Goal: Contribute content

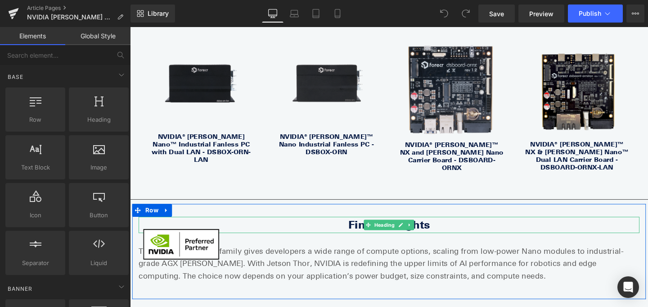
scroll to position [1782, 0]
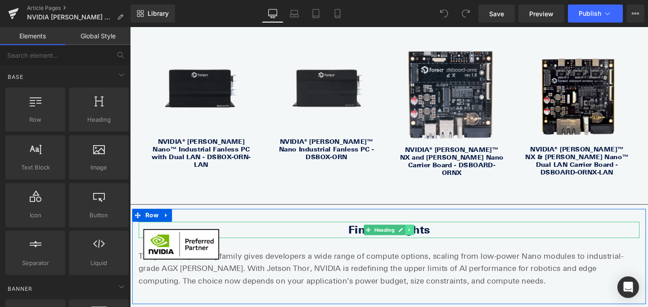
click at [427, 235] on link at bounding box center [424, 240] width 9 height 11
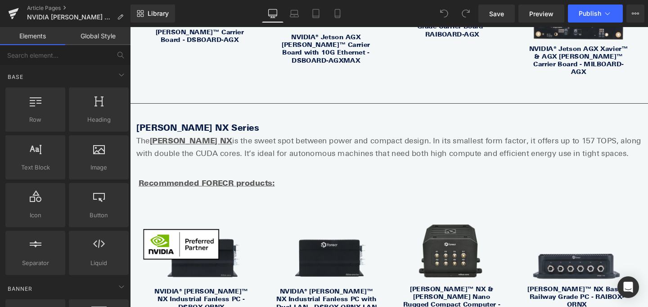
scroll to position [1162, 0]
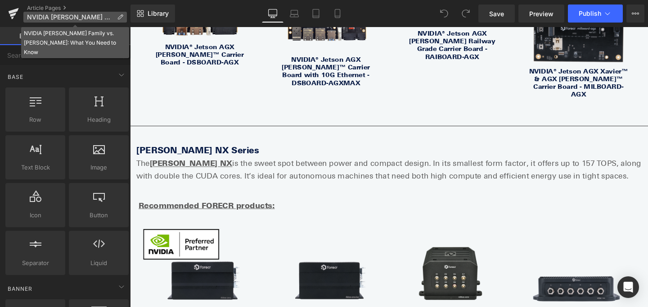
click at [80, 18] on span "NVIDIA [PERSON_NAME] Family vs. [PERSON_NAME]: What You Need to Know" at bounding box center [70, 17] width 86 height 7
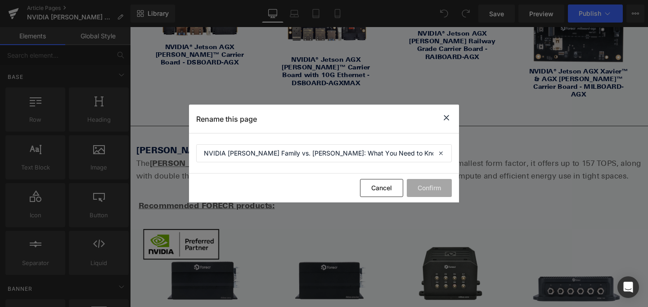
click at [448, 114] on icon at bounding box center [446, 117] width 11 height 11
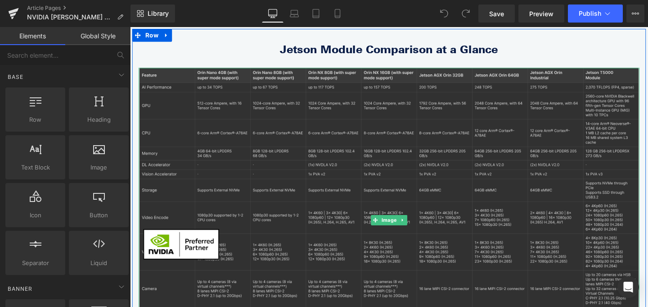
scroll to position [140, 0]
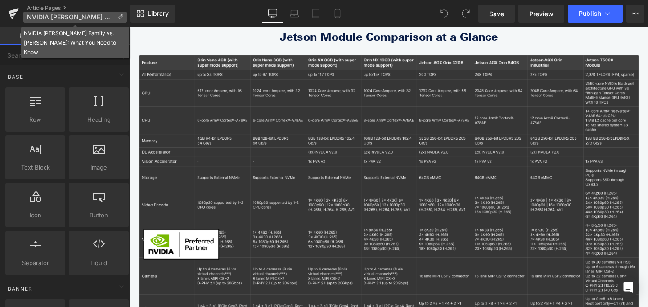
click at [70, 15] on span "NVIDIA [PERSON_NAME] Family vs. [PERSON_NAME]: What You Need to Know" at bounding box center [70, 17] width 86 height 7
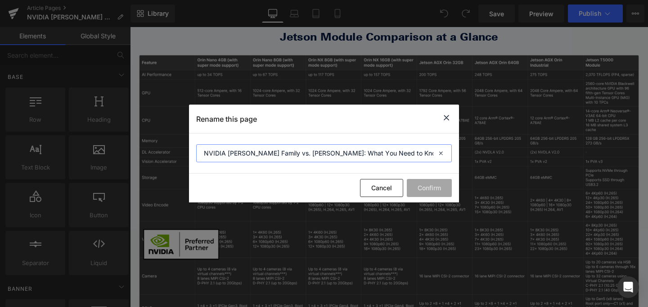
drag, startPoint x: 294, startPoint y: 154, endPoint x: 286, endPoint y: 154, distance: 7.7
click at [286, 154] on input "NVIDIA [PERSON_NAME] Family vs. [PERSON_NAME]: What You Need to Know" at bounding box center [324, 153] width 256 height 18
click at [294, 154] on input "NVIDIA [PERSON_NAME] Family vs. [PERSON_NAME]: What You Need to Know" at bounding box center [324, 153] width 256 height 18
click at [449, 118] on icon at bounding box center [446, 117] width 11 height 11
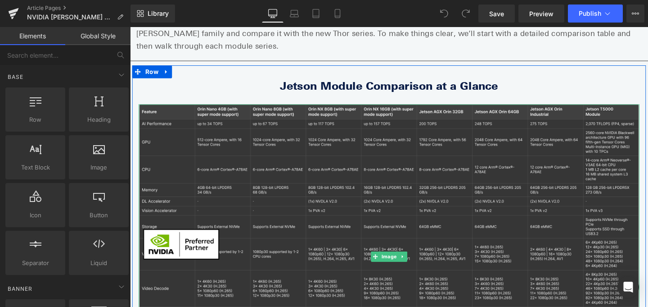
scroll to position [70, 0]
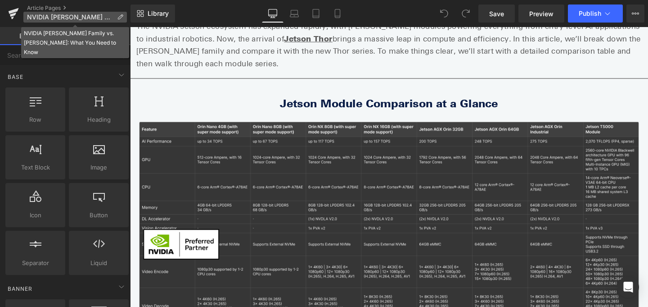
click at [92, 15] on span "NVIDIA [PERSON_NAME] Family vs. [PERSON_NAME]: What You Need to Know" at bounding box center [70, 17] width 86 height 7
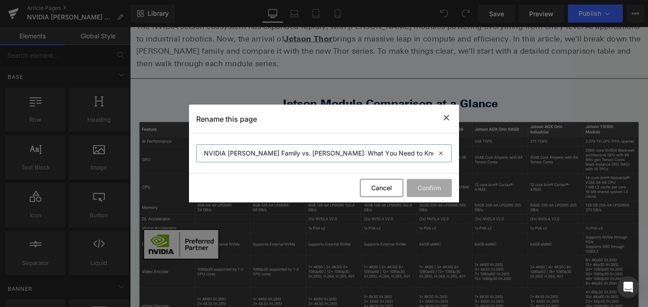
click at [245, 154] on input "NVIDIA [PERSON_NAME] Family vs. [PERSON_NAME]: What You Need to Know" at bounding box center [324, 153] width 256 height 18
click at [249, 154] on input "NVIDIA [PERSON_NAME] Family vs. [PERSON_NAME]: What You Need to Know" at bounding box center [324, 153] width 256 height 18
drag, startPoint x: 341, startPoint y: 153, endPoint x: 371, endPoint y: 153, distance: 30.6
click at [371, 153] on input "NVIDIA Jetson Module Comparison From [PERSON_NAME] Family vs. [PERSON_NAME]: Wh…" at bounding box center [324, 153] width 256 height 18
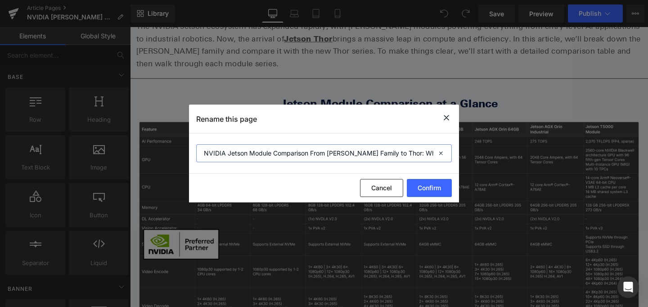
scroll to position [0, 27]
drag, startPoint x: 321, startPoint y: 152, endPoint x: 469, endPoint y: 149, distance: 148.2
click at [469, 149] on div "Rename this page NVIDIA Jetson Module Comparison From [PERSON_NAME] Family to T…" at bounding box center [324, 153] width 648 height 307
click at [386, 156] on input "NVIDIA Jetson Module Comparison From [PERSON_NAME] Family to Thor: What You Nee…" at bounding box center [324, 153] width 256 height 18
drag, startPoint x: 357, startPoint y: 154, endPoint x: 457, endPoint y: 153, distance: 100.4
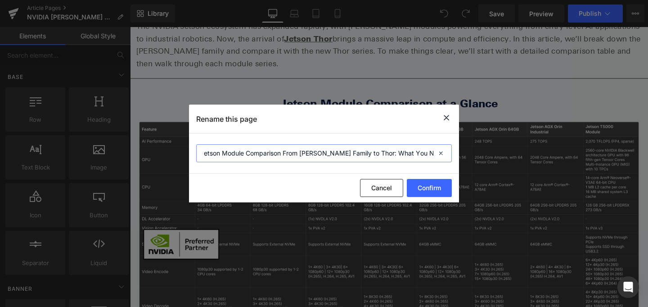
click at [457, 153] on section "NVIDIA Jetson Module Comparison From [PERSON_NAME] Family to Thor: What You Nee…" at bounding box center [324, 153] width 270 height 40
click at [284, 159] on input "NVIDIA Jetson Module Comparison From [PERSON_NAME] Family to Thor: What You Nee…" at bounding box center [324, 153] width 256 height 18
drag, startPoint x: 330, startPoint y: 160, endPoint x: 157, endPoint y: 155, distance: 173.4
click at [157, 155] on div "Rename this page NVIDIA Jetson Module Comparison From [PERSON_NAME] Family to T…" at bounding box center [324, 153] width 648 height 307
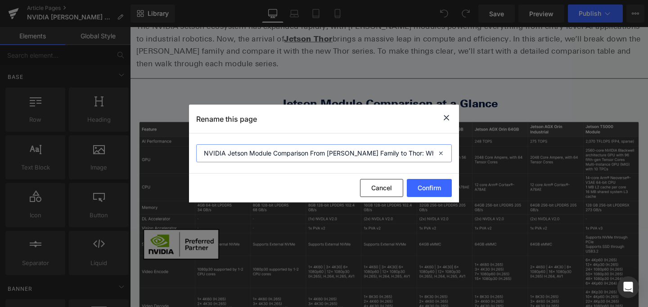
click at [382, 155] on input "NVIDIA Jetson Module Comparison From [PERSON_NAME] Family to Thor: What You Nee…" at bounding box center [324, 153] width 256 height 18
click at [376, 148] on input "NVIDIA Jetson Module Comparison From [PERSON_NAME] Family to Thor: What You Nee…" at bounding box center [324, 153] width 256 height 18
drag, startPoint x: 365, startPoint y: 154, endPoint x: 475, endPoint y: 154, distance: 110.3
click at [476, 154] on div "Rename this page NVIDIA Jetson Module Comparison From [PERSON_NAME] Family to T…" at bounding box center [324, 153] width 648 height 307
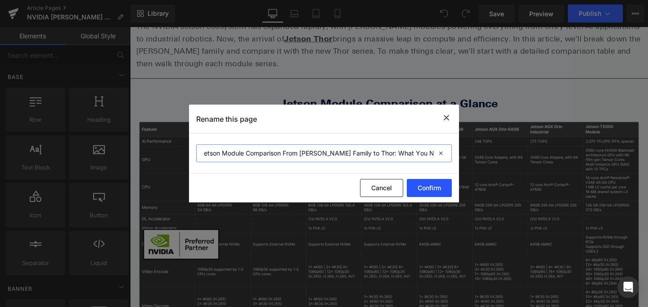
type input "NVIDIA Jetson Module Comparison From [PERSON_NAME] Family to Thor: What You Nee…"
click at [430, 191] on button "Confirm" at bounding box center [429, 188] width 45 height 18
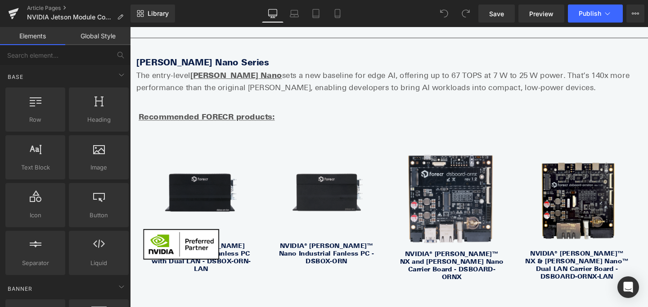
scroll to position [1677, 0]
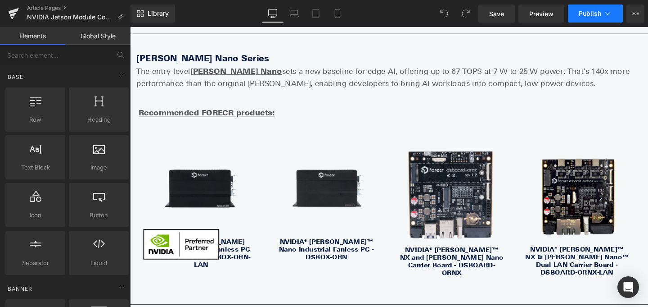
click at [590, 8] on button "Publish" at bounding box center [595, 14] width 55 height 18
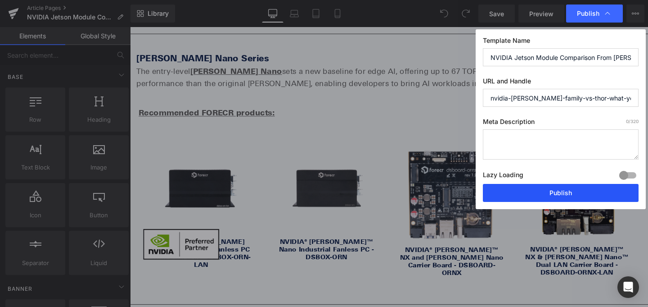
click at [566, 191] on button "Publish" at bounding box center [561, 193] width 156 height 18
